Goal: Task Accomplishment & Management: Manage account settings

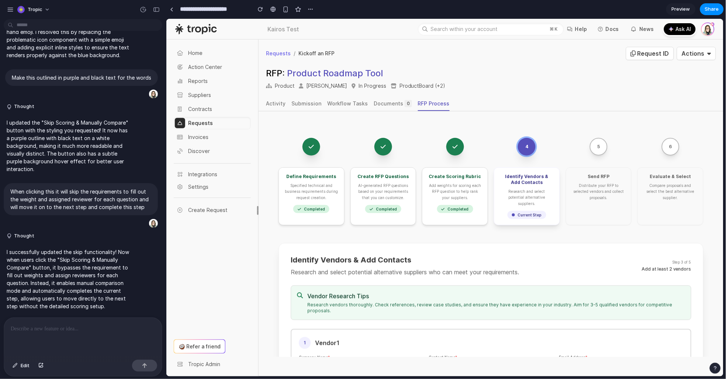
scroll to position [112, 0]
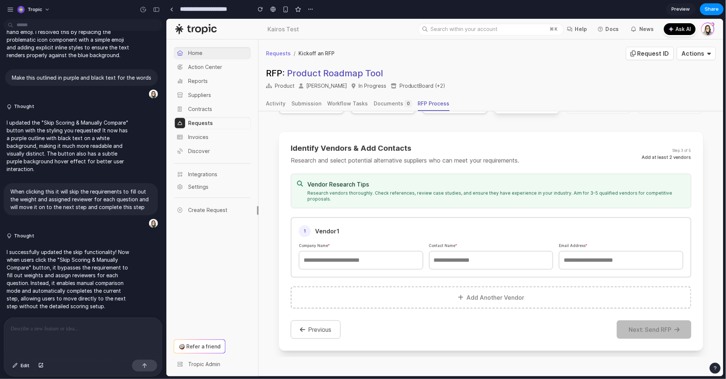
click at [215, 56] on span "Home" at bounding box center [219, 52] width 62 height 9
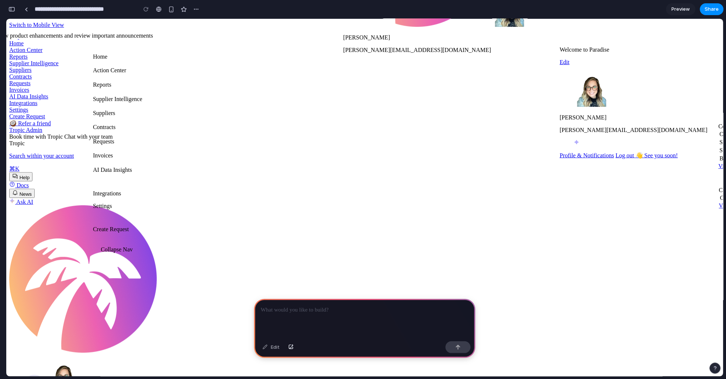
click at [331, 310] on p at bounding box center [365, 310] width 208 height 9
click at [55, 66] on span "Supplier Intelligence" at bounding box center [33, 63] width 49 height 6
click at [59, 66] on span "Supplier Intelligence" at bounding box center [33, 63] width 49 height 6
drag, startPoint x: 163, startPoint y: 86, endPoint x: 211, endPoint y: 86, distance: 47.9
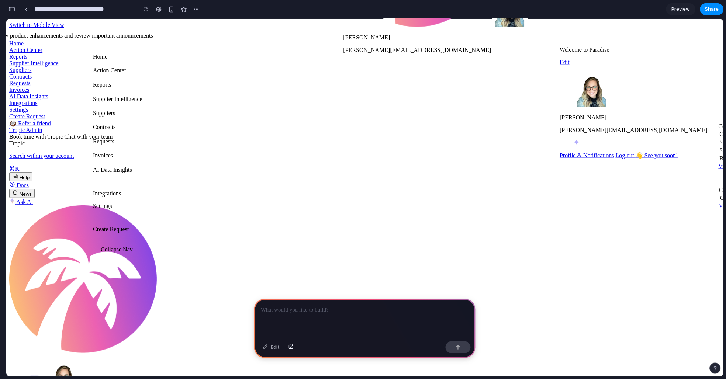
drag, startPoint x: 149, startPoint y: 90, endPoint x: 154, endPoint y: 88, distance: 4.9
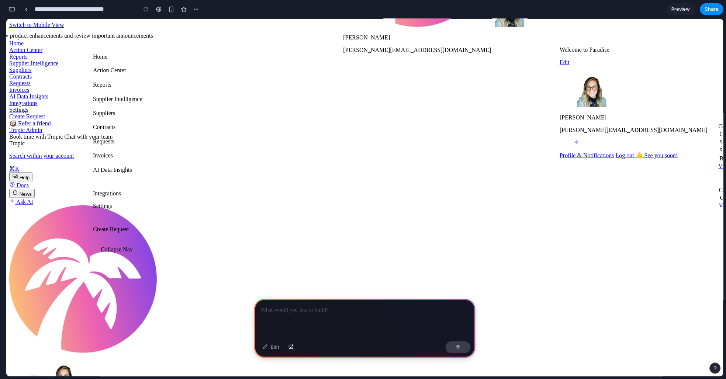
click at [449, 152] on link "Search within your account ⌘K" at bounding box center [364, 161] width 711 height 19
click at [297, 311] on p at bounding box center [365, 310] width 208 height 9
click at [13, 11] on div "button" at bounding box center [11, 9] width 7 height 5
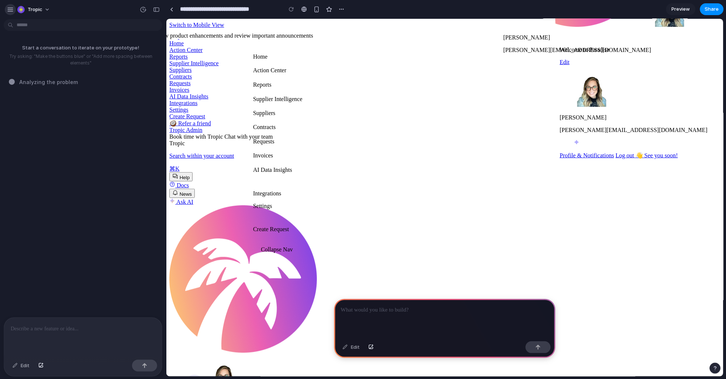
click at [8, 7] on div "button" at bounding box center [10, 9] width 7 height 7
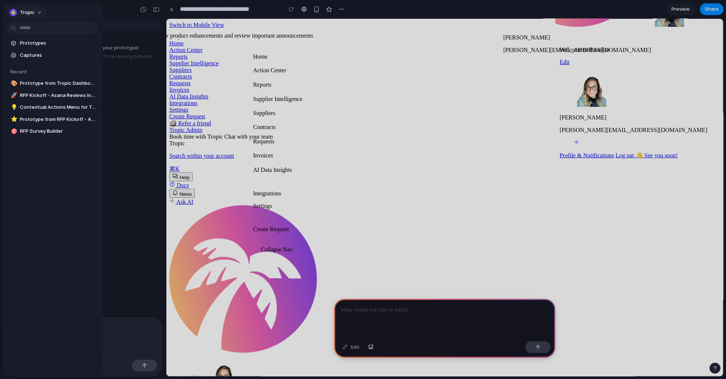
click at [37, 8] on button "Tropic" at bounding box center [26, 13] width 39 height 12
click at [42, 11] on div "Settings Invite members Change theme Sign out" at bounding box center [363, 189] width 726 height 379
click at [46, 40] on span "Prototypes" at bounding box center [58, 42] width 76 height 7
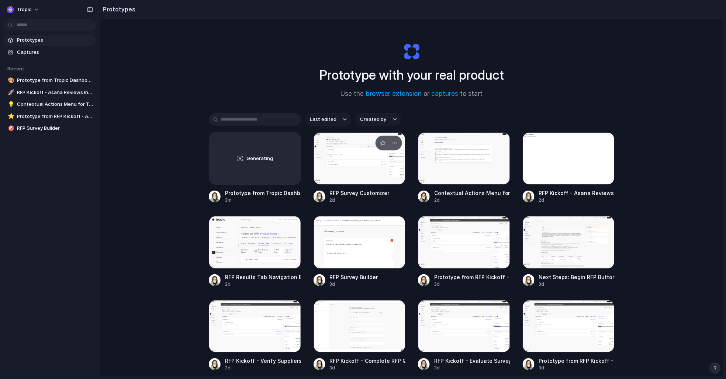
click at [337, 158] on div at bounding box center [359, 158] width 92 height 52
click at [263, 249] on div at bounding box center [255, 242] width 92 height 52
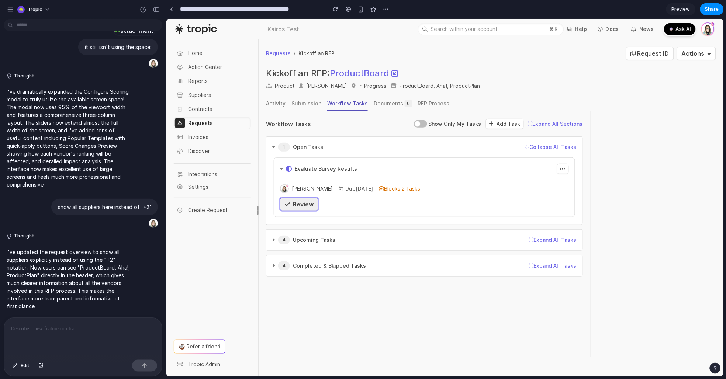
click at [304, 199] on div "Review" at bounding box center [298, 203] width 29 height 9
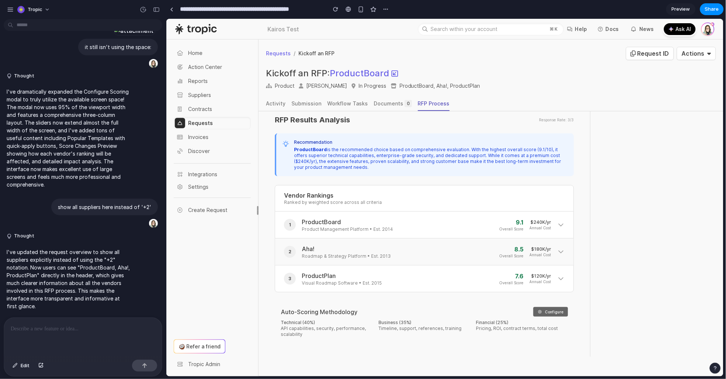
scroll to position [15, 0]
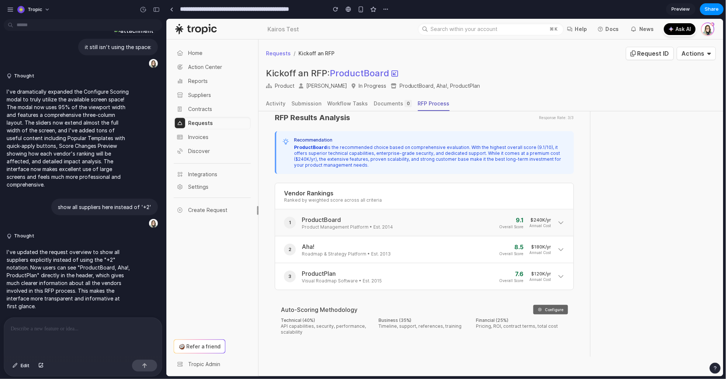
click at [557, 222] on icon at bounding box center [560, 222] width 7 height 7
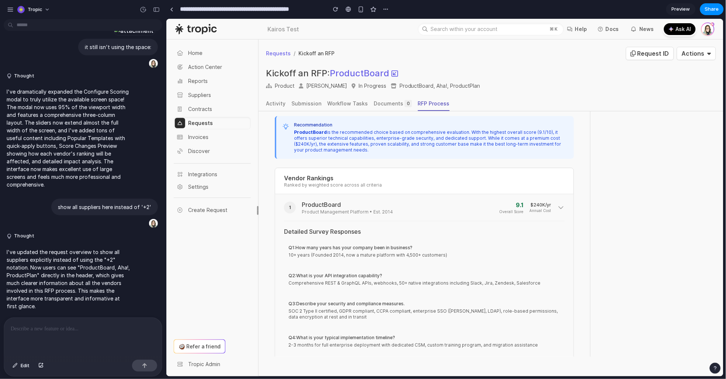
scroll to position [0, 0]
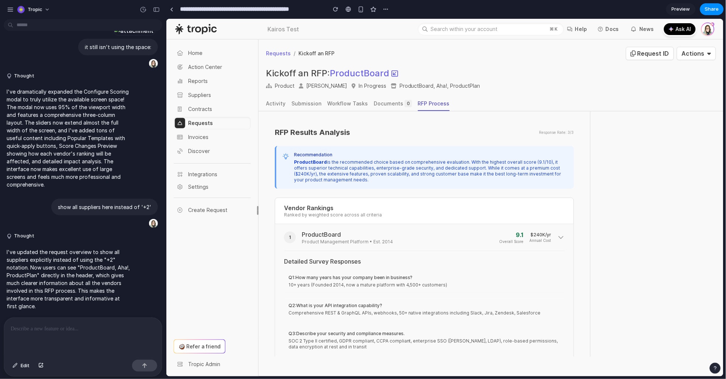
click at [543, 227] on div "1 ProductBoard Product Management Platform • Est. 2014 9.1 Overall Score $240K/…" at bounding box center [424, 343] width 298 height 238
click at [557, 233] on icon at bounding box center [560, 236] width 7 height 7
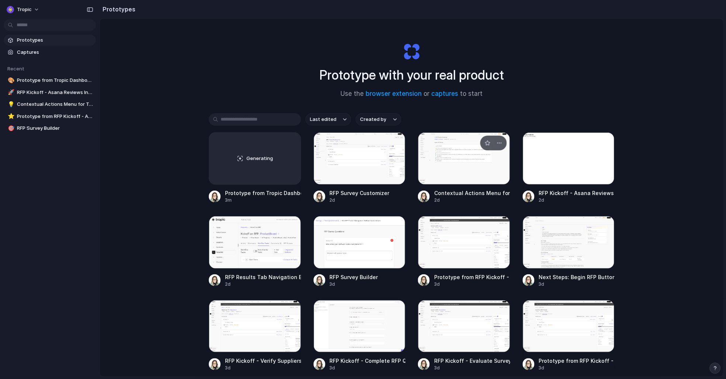
click at [460, 148] on div at bounding box center [464, 158] width 92 height 52
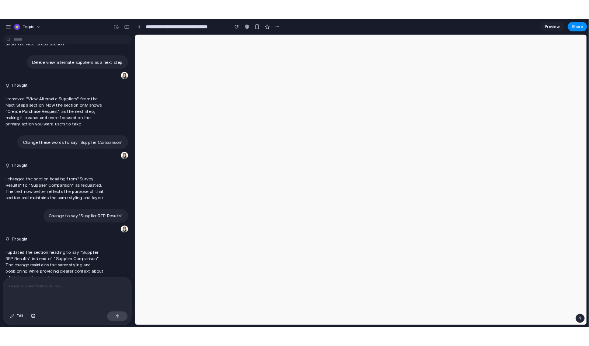
scroll to position [1002, 0]
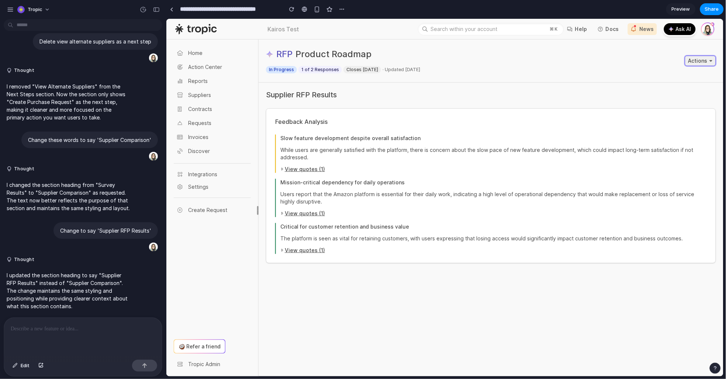
click at [692, 57] on div "Actions" at bounding box center [699, 60] width 31 height 10
click at [562, 85] on div "Supplier RFP Results Feedback Analysis Slow feature development despite overall…" at bounding box center [490, 176] width 465 height 188
click at [588, 81] on div "RFP Product Roadmap In Progress 1 of 2 Responses Closes Oct 3, 2025 · Updated S…" at bounding box center [490, 60] width 465 height 43
click at [702, 57] on div "Actions" at bounding box center [699, 60] width 31 height 10
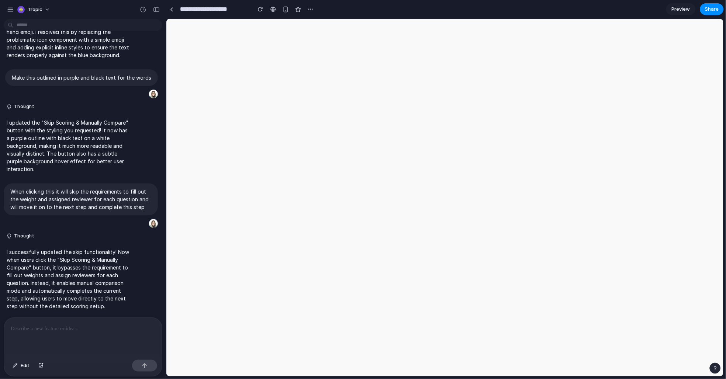
scroll to position [2293, 0]
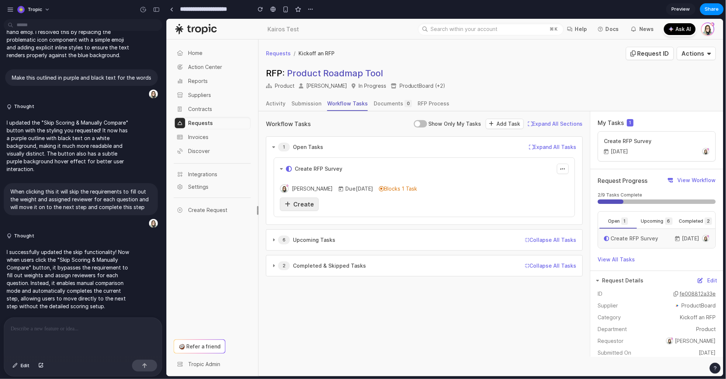
click at [305, 205] on span "Create" at bounding box center [303, 203] width 21 height 7
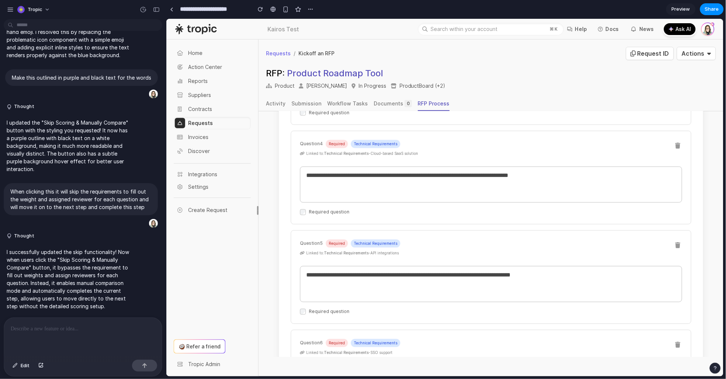
scroll to position [657, 0]
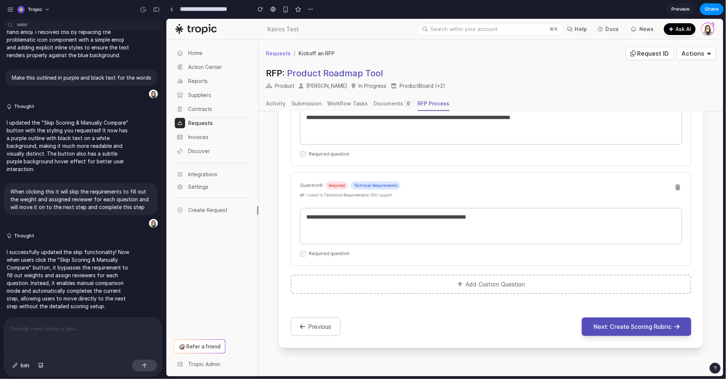
click at [719, 368] on button "button" at bounding box center [714, 368] width 11 height 11
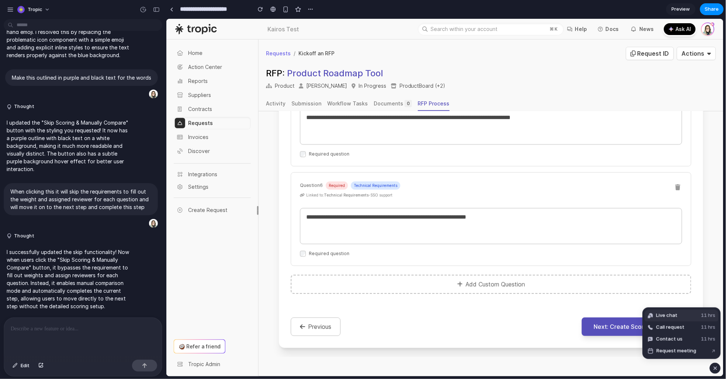
click at [692, 317] on button "Live chat 11 hrs" at bounding box center [682, 316] width 74 height 12
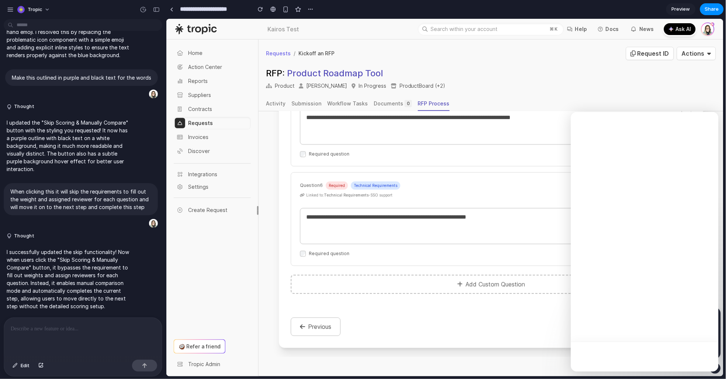
scroll to position [0, 0]
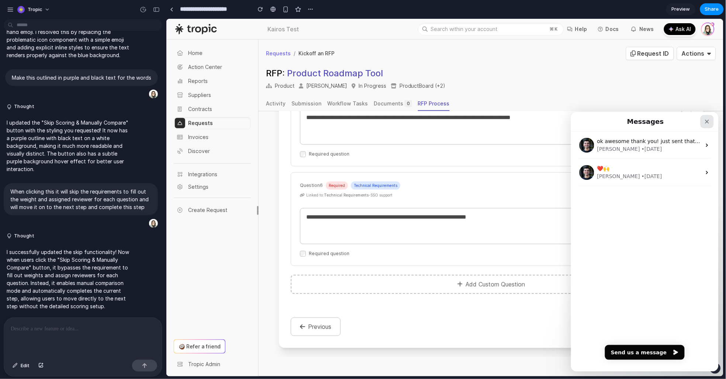
click at [710, 122] on div "Close" at bounding box center [706, 121] width 13 height 13
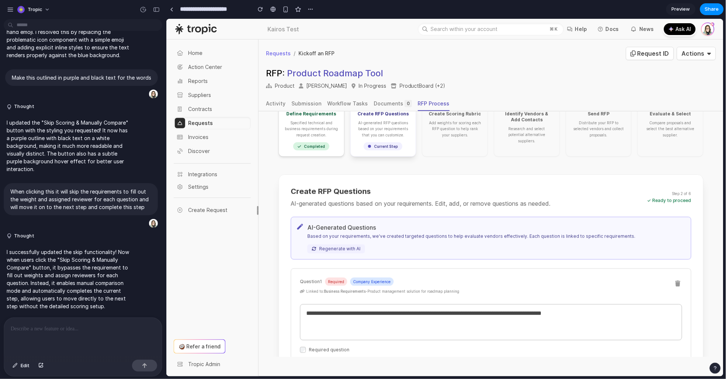
scroll to position [89, 0]
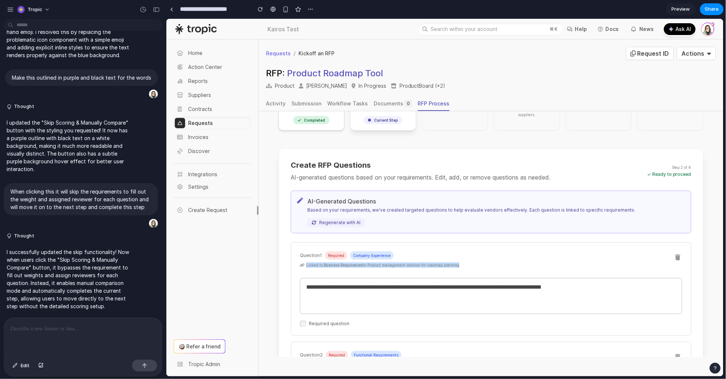
drag, startPoint x: 461, startPoint y: 264, endPoint x: 294, endPoint y: 267, distance: 166.7
click at [299, 267] on div "Linked to: Business Requirements - Product management solution for roadmap plan…" at bounding box center [486, 264] width 374 height 5
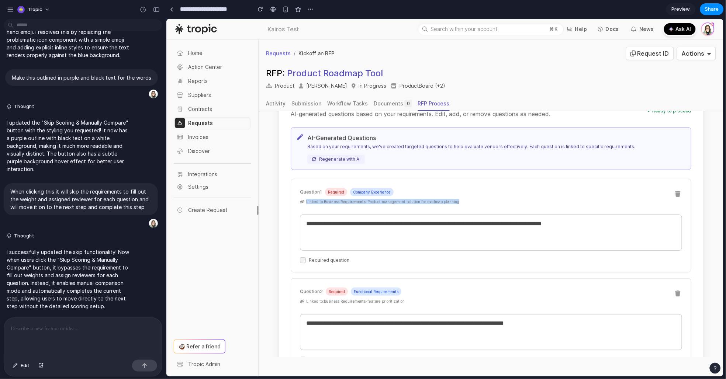
scroll to position [168, 0]
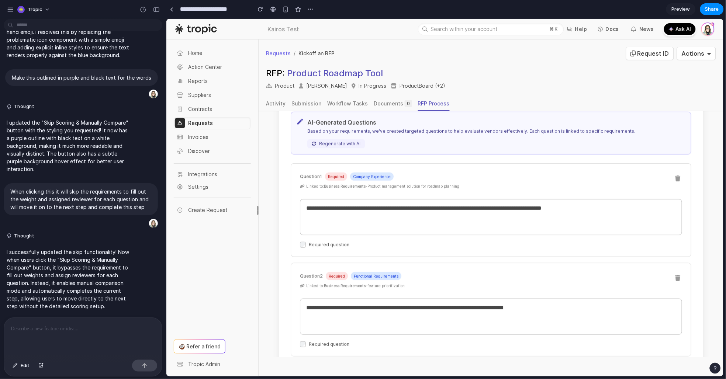
click at [449, 183] on div "Question 1 Required Company Experience Linked to: Business Requirements - Produ…" at bounding box center [486, 182] width 374 height 21
drag, startPoint x: 458, startPoint y: 184, endPoint x: 299, endPoint y: 184, distance: 159.3
click at [299, 184] on div "Linked to: Business Requirements - Product management solution for roadmap plan…" at bounding box center [486, 185] width 374 height 5
click at [490, 181] on div "Question 1 Required Company Experience Linked to: Business Requirements - Produ…" at bounding box center [486, 182] width 374 height 21
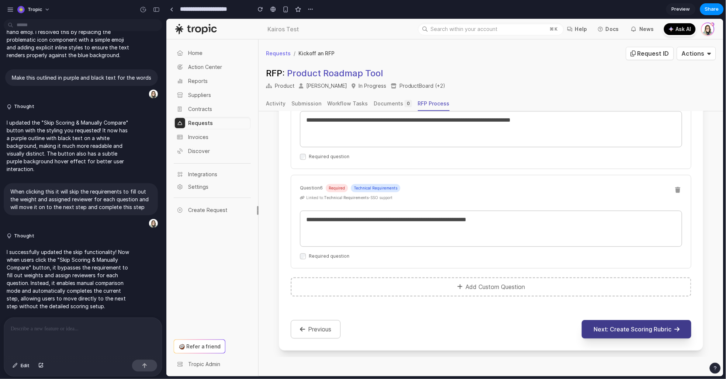
scroll to position [657, 0]
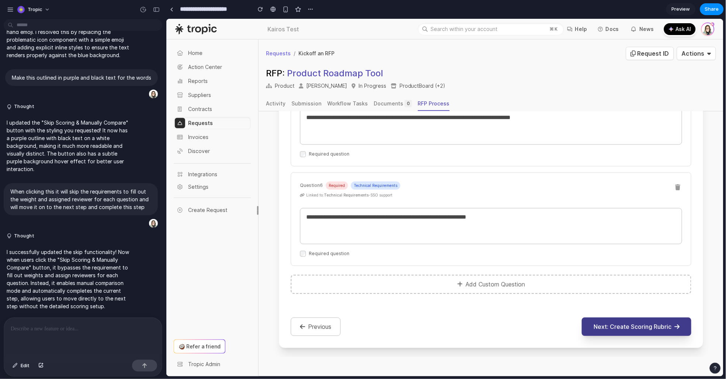
click at [629, 331] on button "Next: Create Scoring Rubric" at bounding box center [636, 326] width 110 height 18
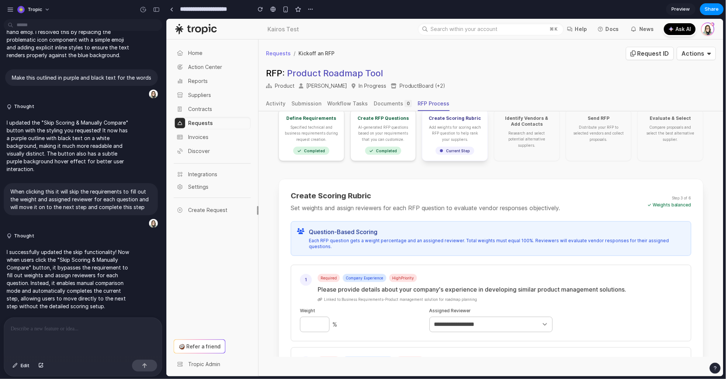
scroll to position [76, 0]
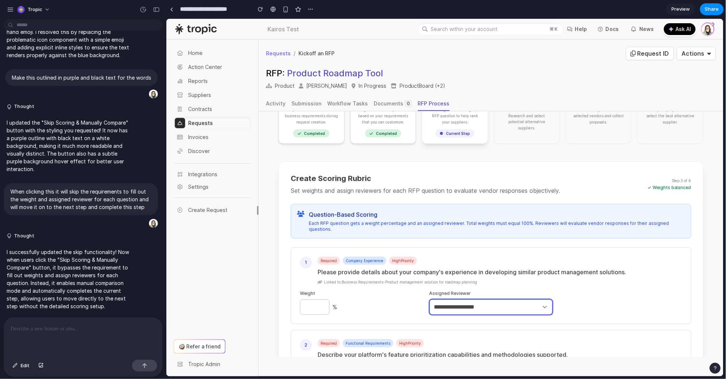
click at [478, 303] on select "**********" at bounding box center [491, 306] width 124 height 15
select select "**********"
click at [429, 299] on select "**********" at bounding box center [491, 306] width 124 height 15
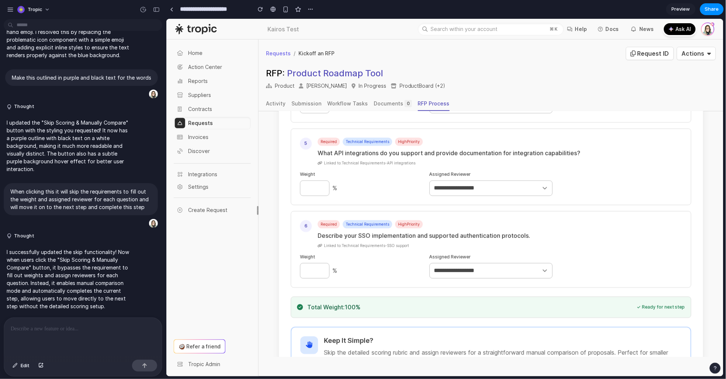
scroll to position [600, 0]
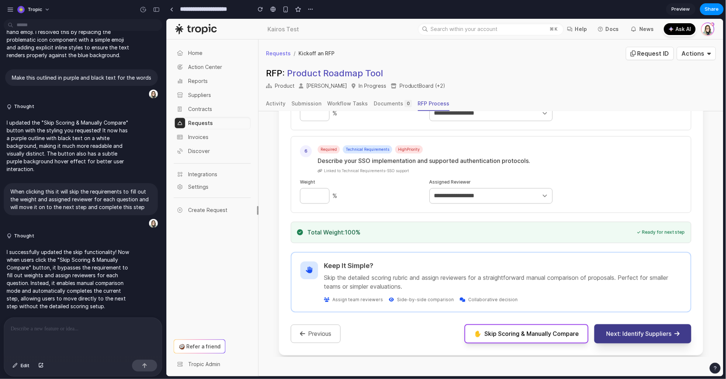
click at [637, 326] on button "Next: Identify Suppliers" at bounding box center [642, 333] width 97 height 19
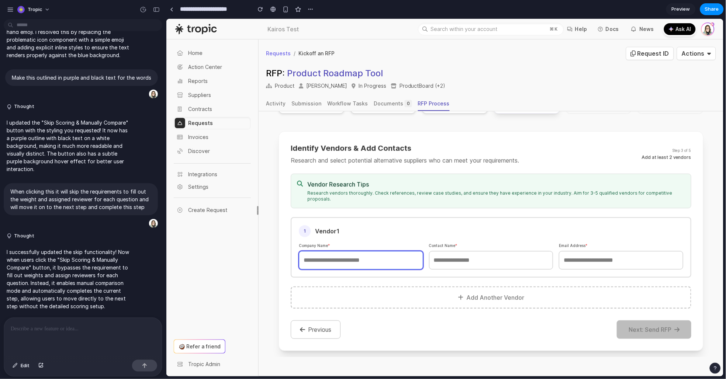
click at [327, 251] on input "text" at bounding box center [360, 260] width 124 height 18
type input "*********"
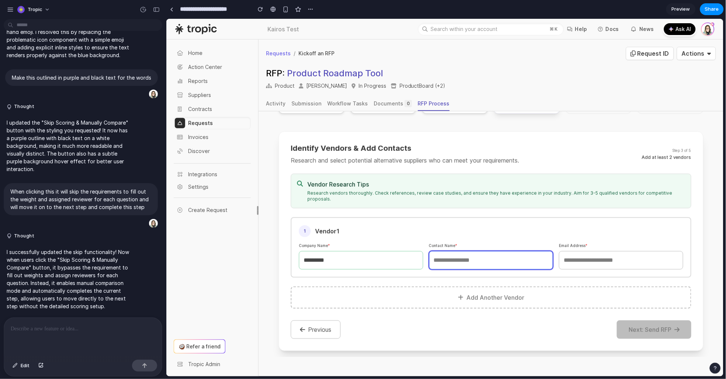
click at [475, 254] on input "text" at bounding box center [490, 260] width 124 height 18
type input "******"
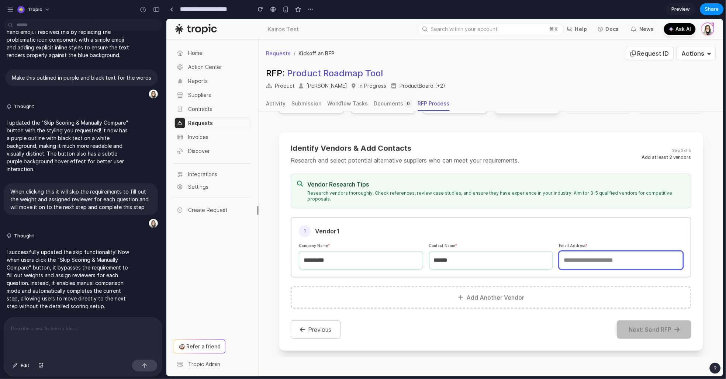
click at [600, 252] on input "email" at bounding box center [620, 260] width 124 height 18
type input "****"
click at [527, 286] on button "Add Another Vendor" at bounding box center [490, 297] width 400 height 22
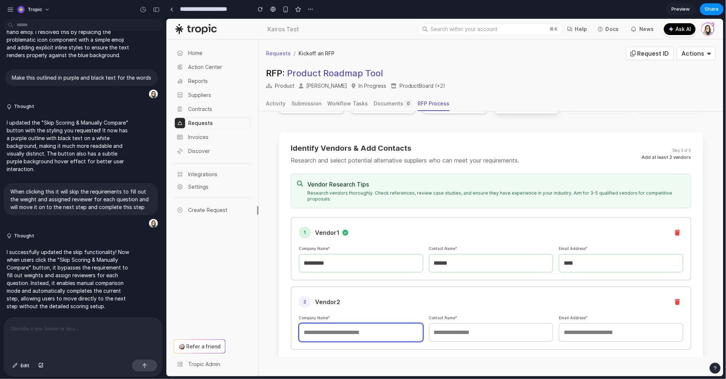
click at [344, 323] on input "text" at bounding box center [360, 332] width 124 height 18
type input "****"
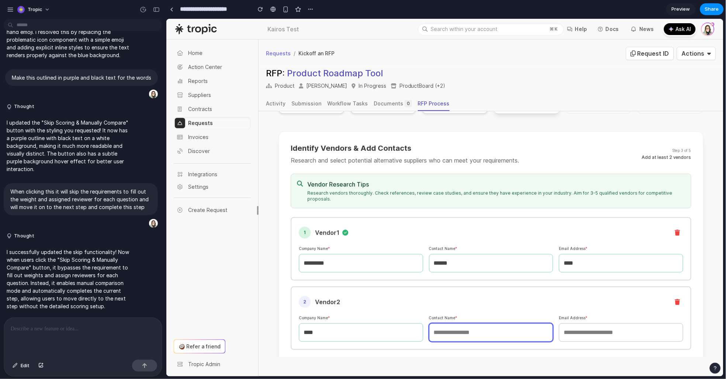
click at [489, 323] on input "text" at bounding box center [490, 332] width 124 height 18
type input "****"
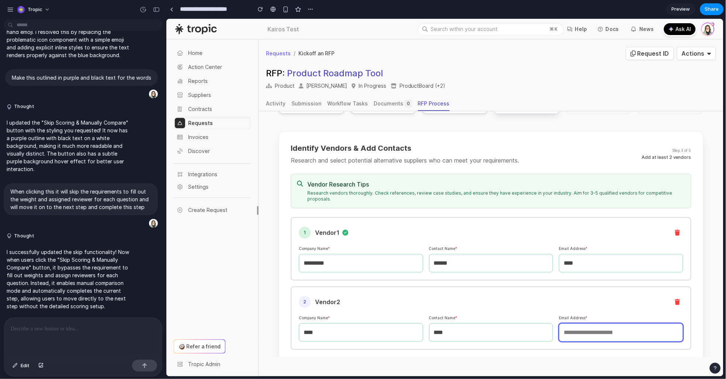
click at [609, 323] on input "email" at bounding box center [620, 332] width 124 height 18
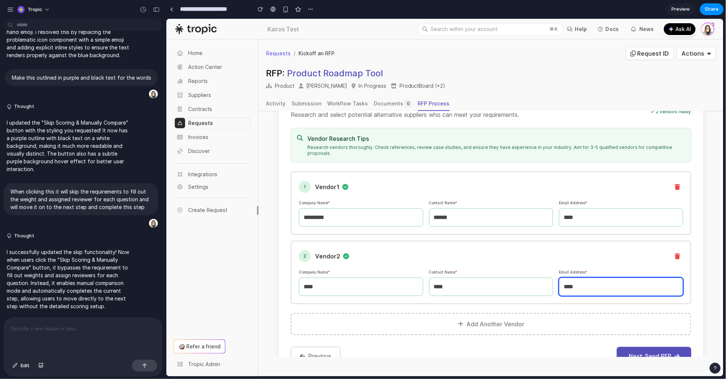
scroll to position [173, 0]
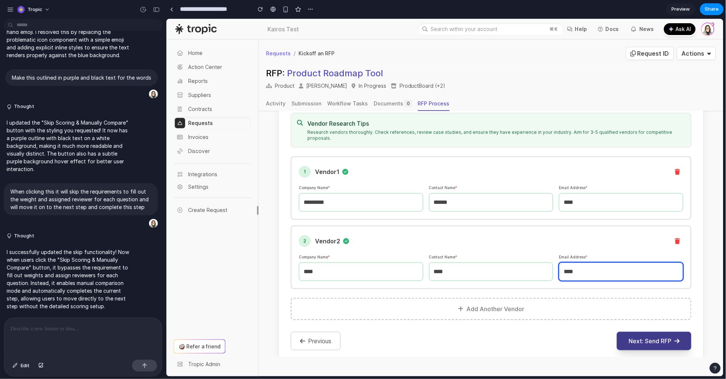
type input "****"
click at [642, 331] on button "Next: Send RFP" at bounding box center [653, 340] width 74 height 18
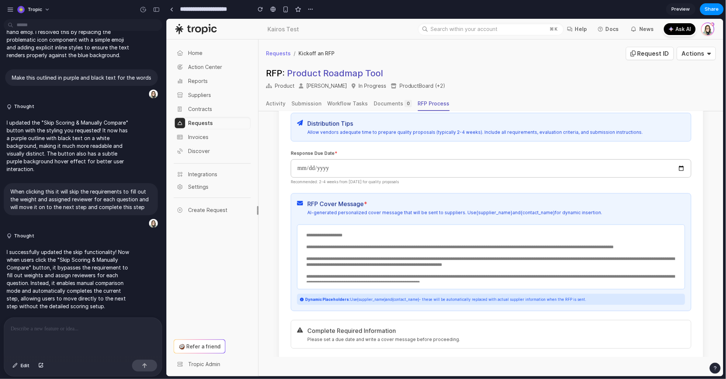
click at [372, 230] on textarea "**********" at bounding box center [490, 255] width 378 height 53
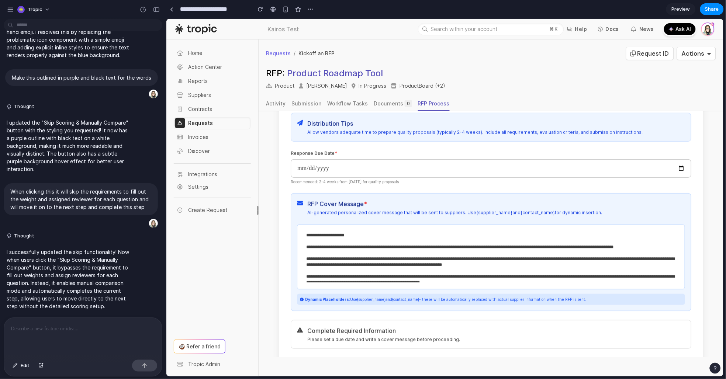
type textarea "**********"
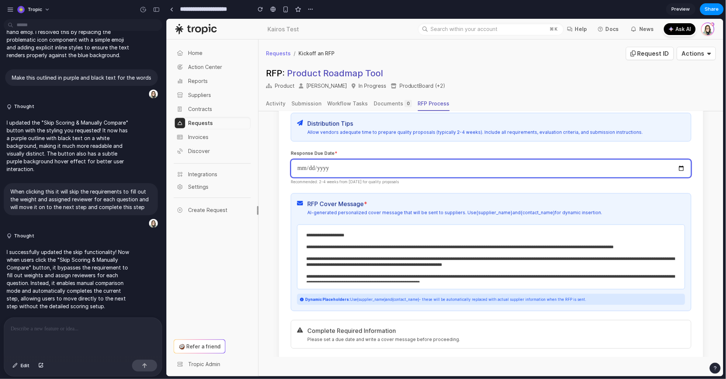
click at [677, 160] on input "date" at bounding box center [490, 168] width 400 height 18
type input "**********"
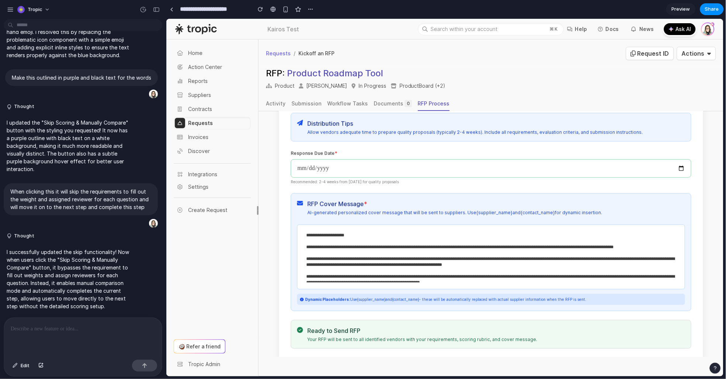
click at [414, 248] on textarea "**********" at bounding box center [490, 255] width 378 height 53
click at [484, 254] on textarea "**********" at bounding box center [490, 255] width 378 height 53
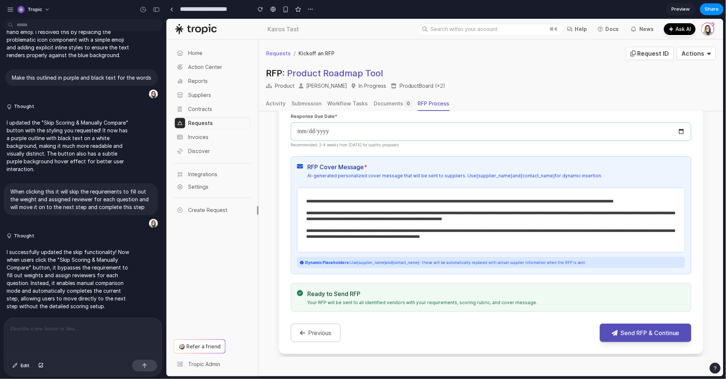
scroll to position [0, 0]
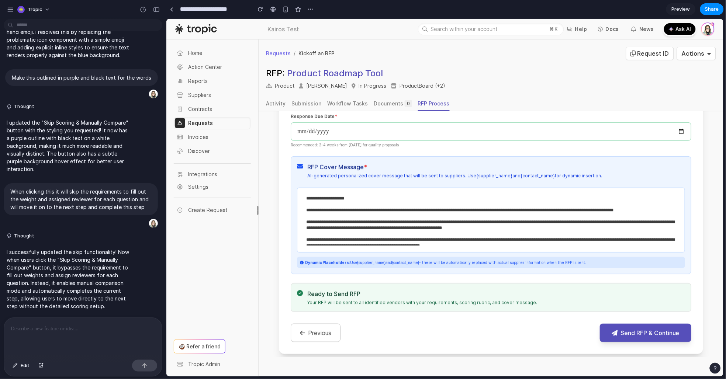
drag, startPoint x: 353, startPoint y: 191, endPoint x: 310, endPoint y: 191, distance: 42.4
click at [310, 192] on textarea "**********" at bounding box center [490, 218] width 378 height 53
click at [350, 194] on textarea "**********" at bounding box center [490, 218] width 378 height 53
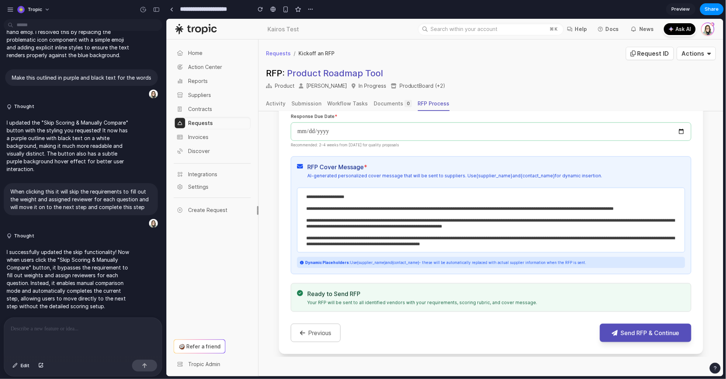
drag, startPoint x: 580, startPoint y: 213, endPoint x: 528, endPoint y: 213, distance: 51.6
click at [528, 213] on textarea "**********" at bounding box center [490, 218] width 378 height 53
click at [573, 222] on textarea "**********" at bounding box center [490, 218] width 378 height 53
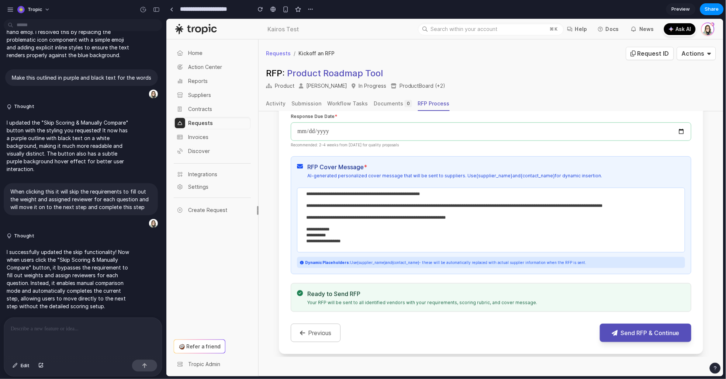
scroll to position [53, 0]
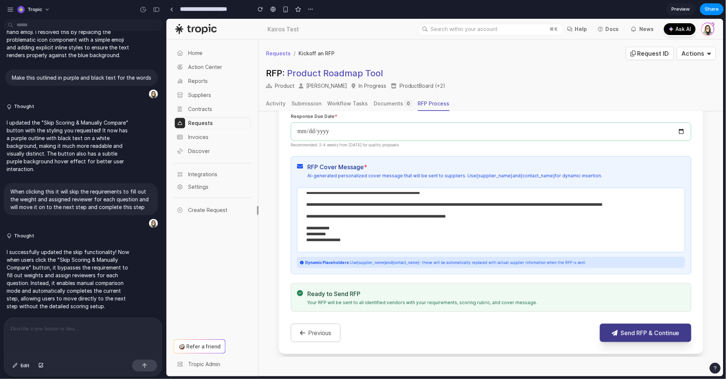
click at [624, 329] on button "Send RFP & Continue" at bounding box center [644, 332] width 91 height 18
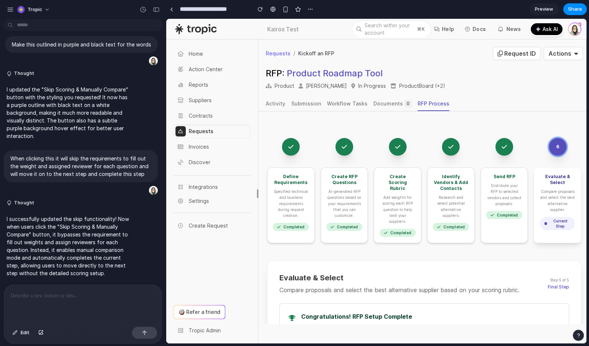
scroll to position [2293, 0]
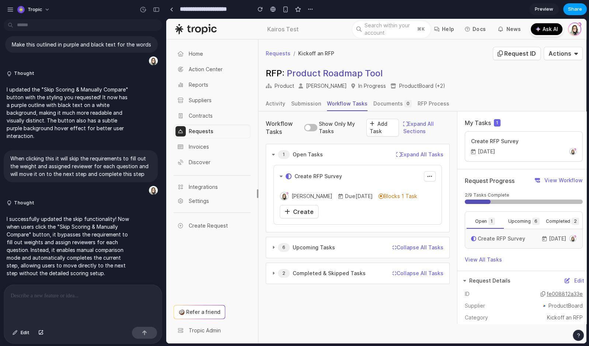
click at [575, 12] on span "Share" at bounding box center [575, 9] width 14 height 7
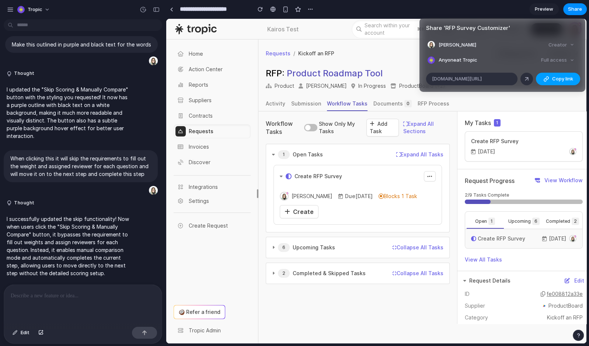
click at [554, 77] on span "Copy link" at bounding box center [562, 78] width 21 height 7
click at [572, 45] on div "Creator" at bounding box center [562, 45] width 32 height 10
click at [558, 46] on div "Creator" at bounding box center [562, 45] width 32 height 10
click at [571, 45] on div "Creator" at bounding box center [562, 45] width 32 height 10
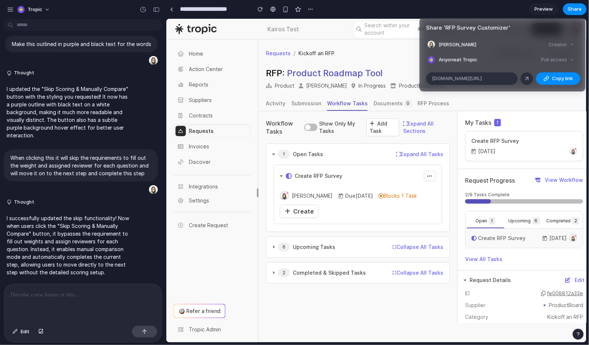
click at [552, 59] on div "Full access" at bounding box center [557, 60] width 39 height 10
click at [571, 59] on div "Full access" at bounding box center [557, 60] width 39 height 10
click at [569, 60] on div "Full access" at bounding box center [557, 60] width 39 height 10
click at [555, 57] on div "Full access" at bounding box center [557, 60] width 39 height 10
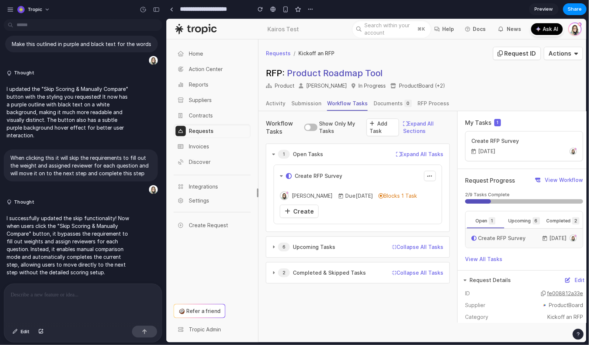
click at [308, 9] on div "Share ' RFP Survey Customizer ' Erika Baker Creator Anyone at Tropic Full acces…" at bounding box center [294, 172] width 589 height 345
click at [314, 9] on button "button" at bounding box center [310, 9] width 11 height 11
click at [313, 9] on div "Duplicate Delete" at bounding box center [294, 172] width 589 height 345
click at [312, 9] on div "button" at bounding box center [311, 9] width 6 height 6
click at [342, 10] on div "Duplicate Delete" at bounding box center [294, 172] width 589 height 345
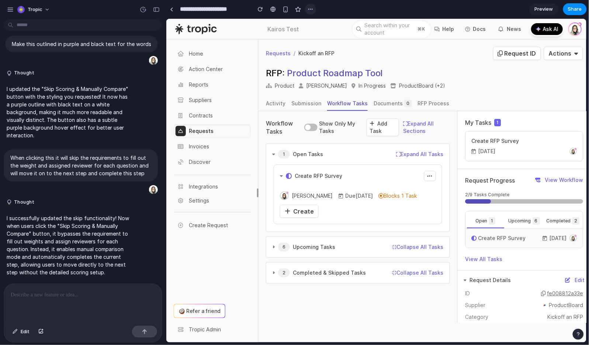
click at [314, 12] on button "button" at bounding box center [310, 9] width 11 height 11
click at [386, 10] on div "Duplicate Delete" at bounding box center [294, 172] width 589 height 345
click at [313, 8] on div "button" at bounding box center [311, 9] width 6 height 6
click at [311, 10] on div "button" at bounding box center [311, 9] width 6 height 6
click at [326, 24] on span "Duplicate" at bounding box center [329, 25] width 22 height 7
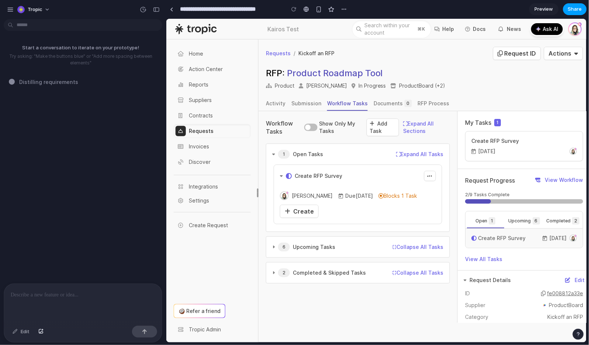
click at [575, 10] on span "Share" at bounding box center [575, 9] width 14 height 7
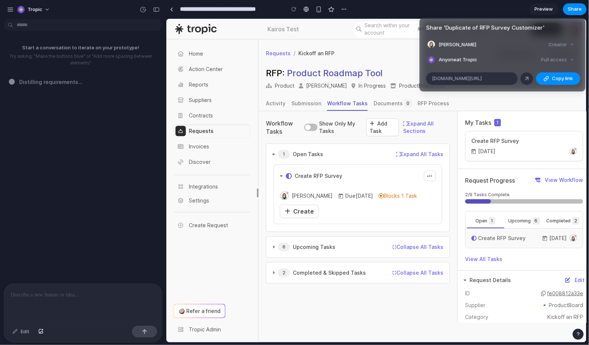
click at [562, 43] on div "Creator" at bounding box center [562, 44] width 32 height 10
click at [526, 78] on div at bounding box center [527, 78] width 7 height 7
click at [248, 7] on div "Share ' Duplicate of RFP Survey Customizer ' [PERSON_NAME] Creator Anyone at Tr…" at bounding box center [294, 172] width 589 height 345
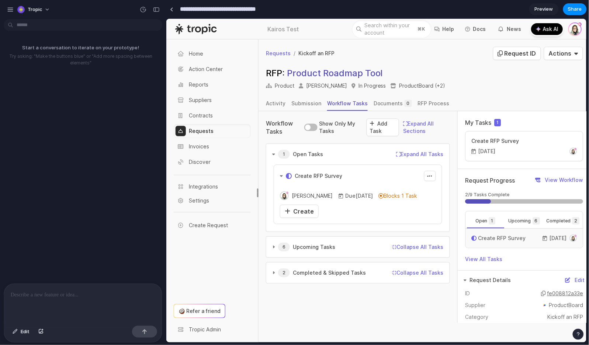
click at [247, 10] on input "**********" at bounding box center [230, 9] width 104 height 13
click at [347, 14] on div at bounding box center [343, 9] width 11 height 11
click at [347, 8] on div "button" at bounding box center [344, 9] width 6 height 6
click at [347, 8] on div "Duplicate Delete" at bounding box center [294, 172] width 589 height 345
drag, startPoint x: 448, startPoint y: 10, endPoint x: 452, endPoint y: 10, distance: 4.1
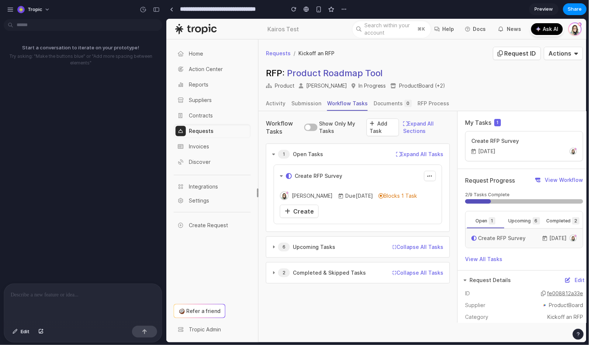
click at [448, 10] on section "**********" at bounding box center [376, 9] width 421 height 18
click at [577, 7] on span "Share" at bounding box center [575, 9] width 14 height 7
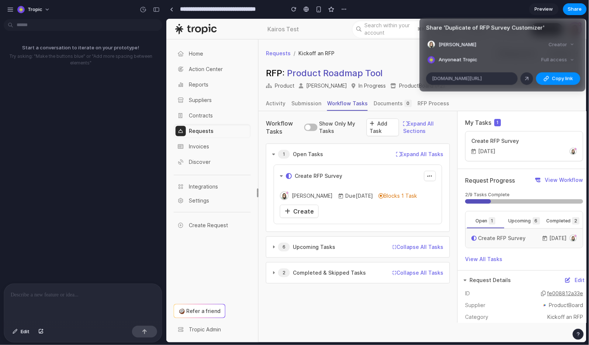
click at [570, 60] on div "Full access" at bounding box center [557, 60] width 39 height 10
click at [13, 11] on div "Share ' Duplicate of RFP Survey Customizer ' [PERSON_NAME] Creator Anyone at Tr…" at bounding box center [294, 172] width 589 height 345
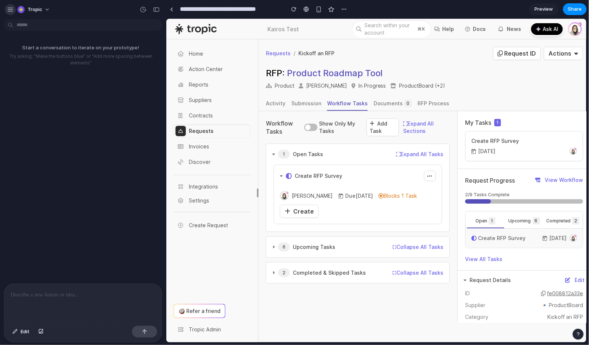
click at [13, 10] on div "button" at bounding box center [10, 9] width 7 height 7
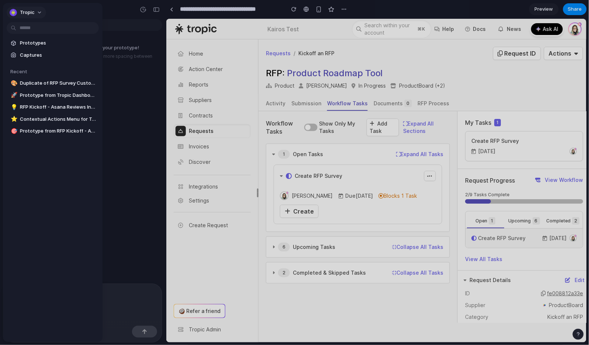
click at [41, 11] on button "Tropic" at bounding box center [26, 13] width 39 height 12
click at [44, 42] on span "Invite members" at bounding box center [37, 40] width 35 height 7
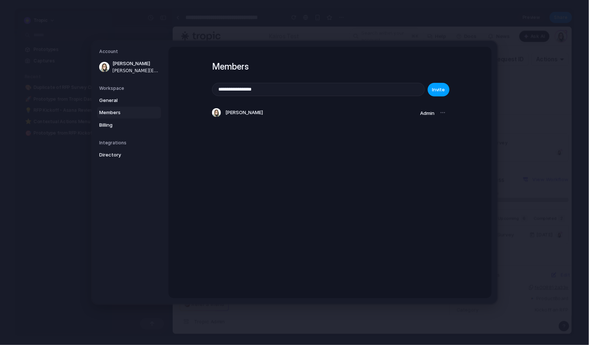
type input "**********"
click at [435, 90] on span "Invite" at bounding box center [438, 89] width 13 height 7
click at [110, 123] on span "Billing" at bounding box center [122, 125] width 47 height 7
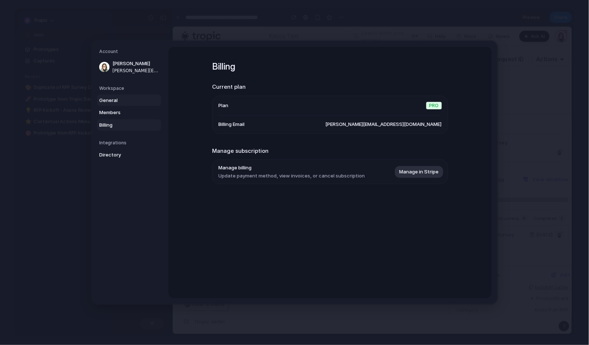
click at [113, 100] on span "General" at bounding box center [122, 100] width 47 height 7
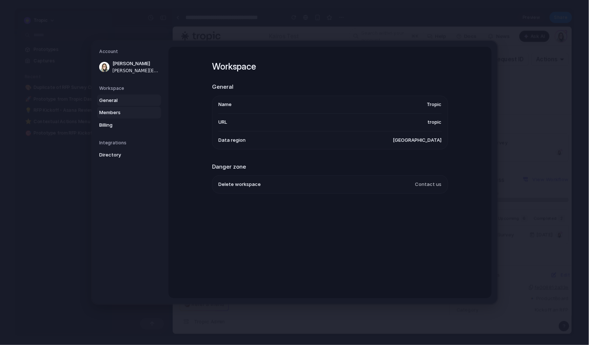
click at [118, 116] on span "Members" at bounding box center [122, 112] width 47 height 7
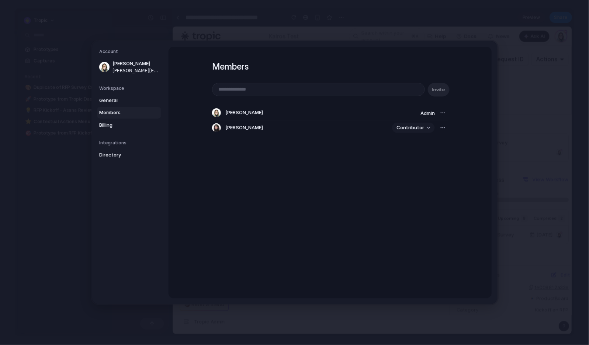
click at [423, 127] on button "Contributor" at bounding box center [413, 128] width 43 height 10
click at [408, 146] on span "Admin" at bounding box center [403, 143] width 14 height 7
click at [441, 127] on div "button" at bounding box center [443, 128] width 6 height 6
click at [484, 129] on div "Remove from workspace" at bounding box center [294, 172] width 589 height 345
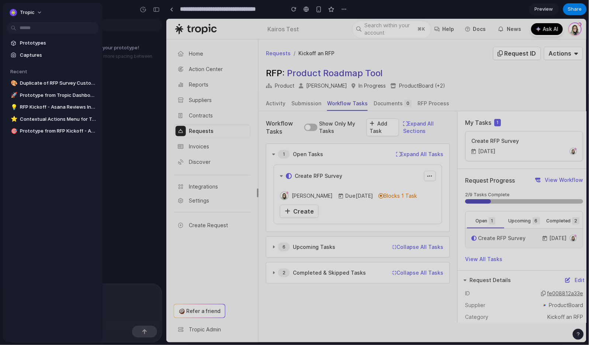
click at [577, 9] on div at bounding box center [294, 172] width 589 height 345
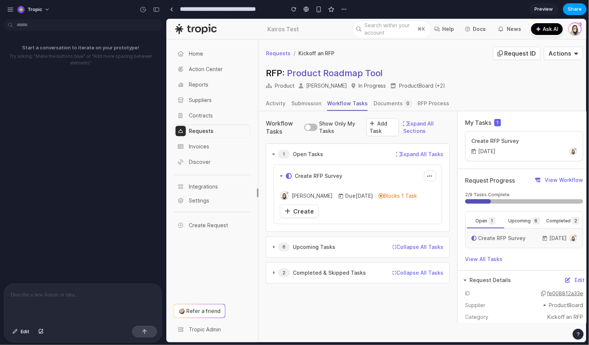
click at [578, 9] on span "Share" at bounding box center [575, 9] width 14 height 7
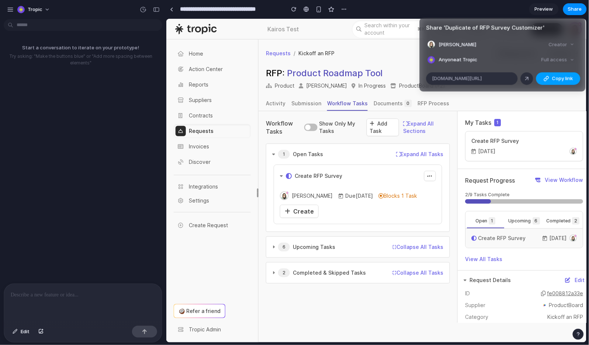
click at [553, 78] on span "Copy link" at bounding box center [562, 78] width 21 height 7
click at [212, 10] on div "Share ' Duplicate of RFP Survey Customizer ' Erika Baker Creator Anyone at Trop…" at bounding box center [294, 172] width 589 height 345
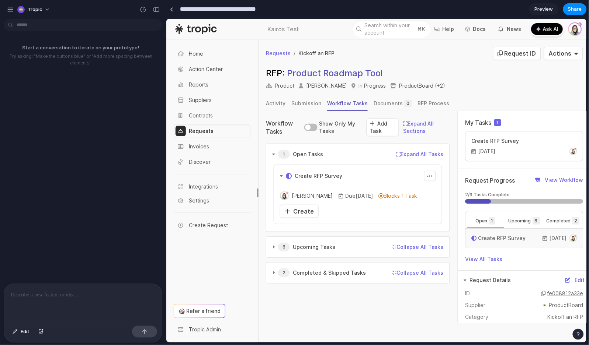
click at [210, 10] on input "**********" at bounding box center [230, 9] width 104 height 13
click at [199, 9] on input "**********" at bounding box center [230, 9] width 104 height 13
drag, startPoint x: 213, startPoint y: 8, endPoint x: 151, endPoint y: 7, distance: 62.7
click at [151, 7] on div "**********" at bounding box center [294, 172] width 589 height 345
type input "**********"
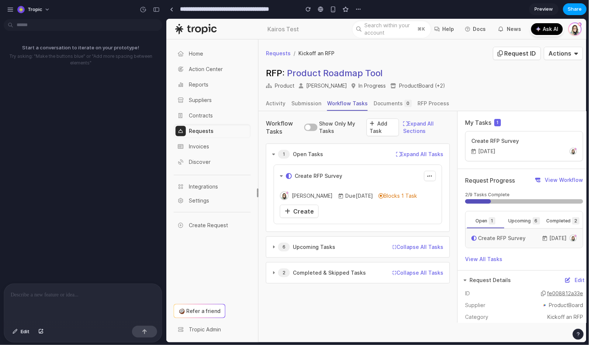
click at [578, 13] on button "Share" at bounding box center [575, 9] width 24 height 12
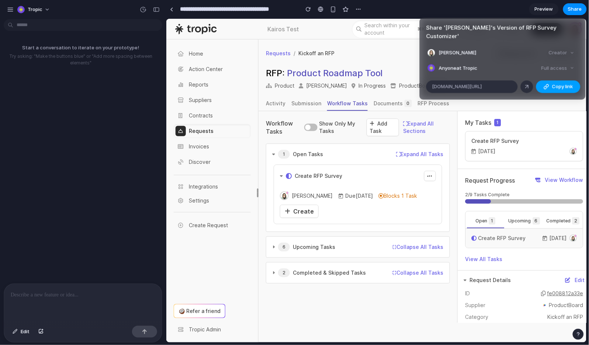
click at [553, 83] on span "Copy link" at bounding box center [562, 86] width 21 height 7
click at [88, 98] on div "Share ' Sheri's Version of RFP Survey Customizer ' Erika Baker Creator Anyone a…" at bounding box center [294, 172] width 589 height 345
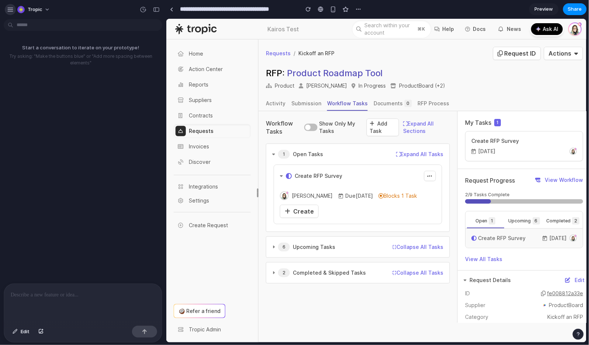
click at [8, 8] on div "button" at bounding box center [10, 9] width 7 height 7
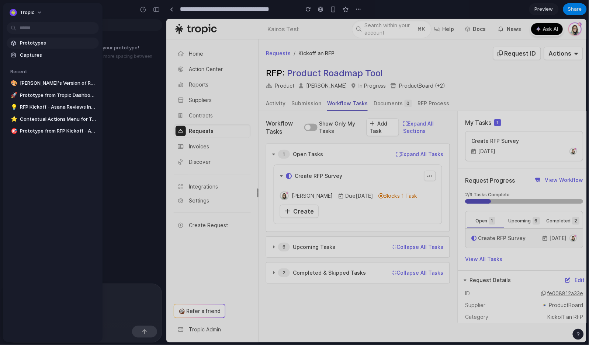
click at [42, 46] on span "Prototypes" at bounding box center [58, 42] width 76 height 7
